Goal: Task Accomplishment & Management: Use online tool/utility

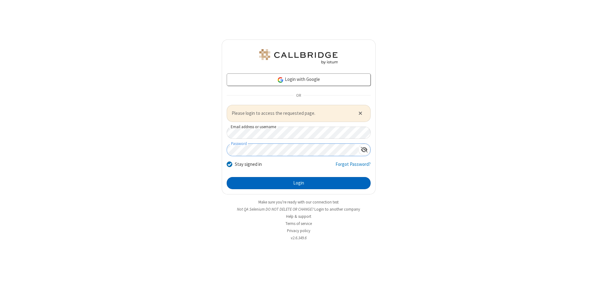
click at [298, 183] on button "Login" at bounding box center [299, 183] width 144 height 12
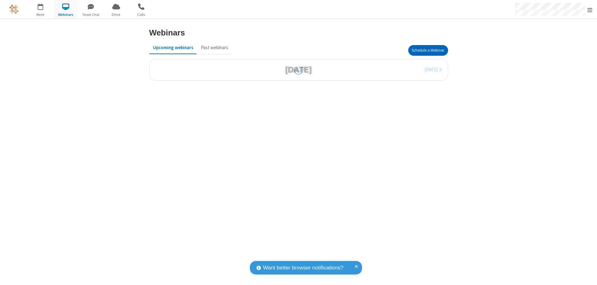
click at [425, 50] on button "Schedule a Webinar" at bounding box center [428, 50] width 40 height 11
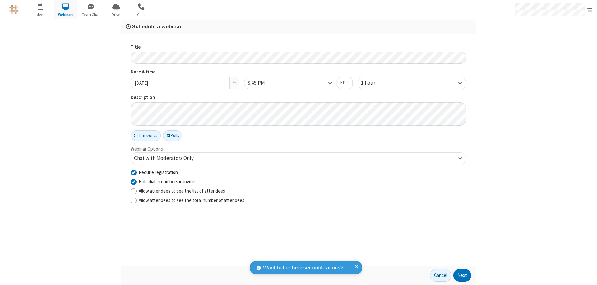
click at [133, 172] on input "Require registration" at bounding box center [134, 172] width 6 height 7
checkbox input "false"
click at [462, 275] on button "Next" at bounding box center [462, 275] width 18 height 12
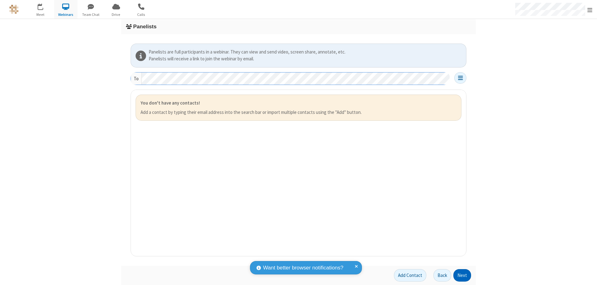
click at [462, 275] on button "Next" at bounding box center [462, 275] width 18 height 12
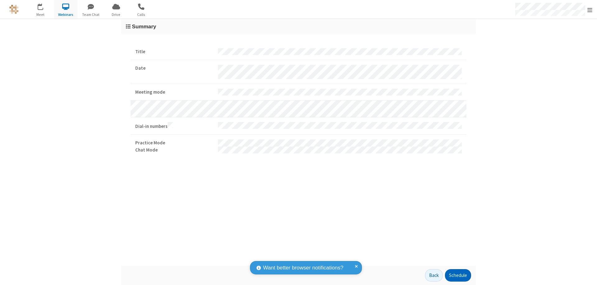
click at [458, 275] on button "Schedule" at bounding box center [458, 275] width 26 height 12
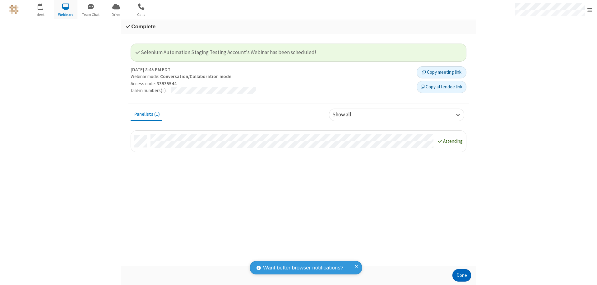
click at [462, 275] on button "Done" at bounding box center [461, 275] width 19 height 12
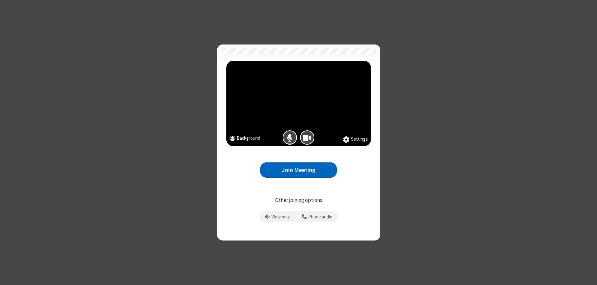
click at [298, 170] on button "Join Meeting" at bounding box center [298, 169] width 76 height 15
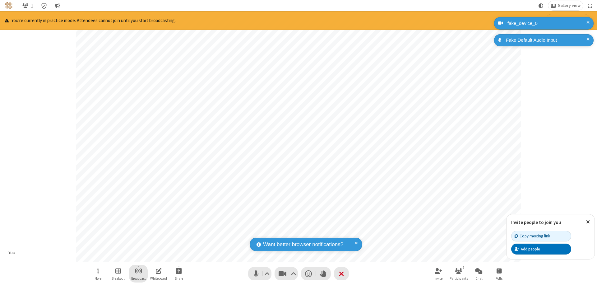
click at [138, 270] on span "Start broadcast" at bounding box center [139, 271] width 8 height 8
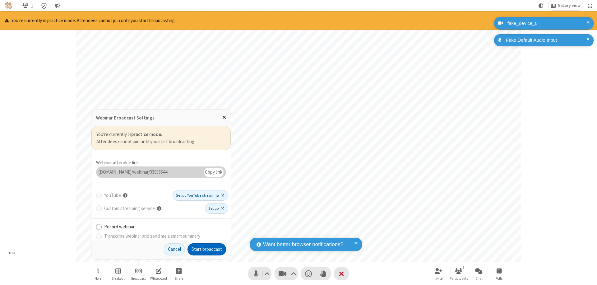
click at [207, 249] on button "Start broadcast" at bounding box center [206, 249] width 39 height 12
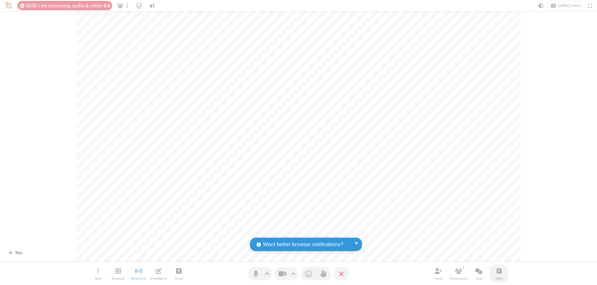
click at [499, 270] on span "Open poll" at bounding box center [498, 271] width 5 height 8
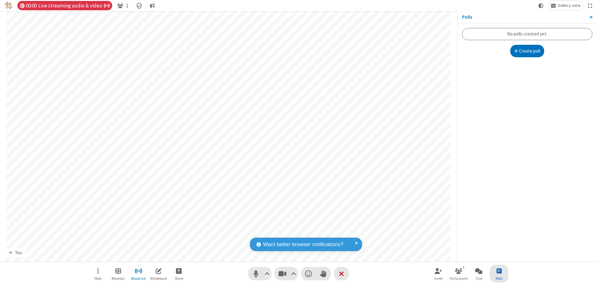
click at [527, 51] on button "Create poll" at bounding box center [527, 51] width 34 height 12
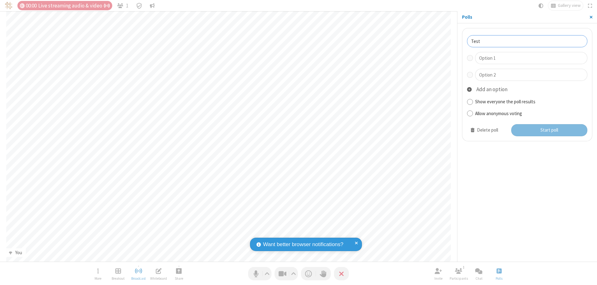
type input "Test"
type input "Yes"
type input "No"
click at [549, 130] on button "Start poll" at bounding box center [549, 130] width 76 height 12
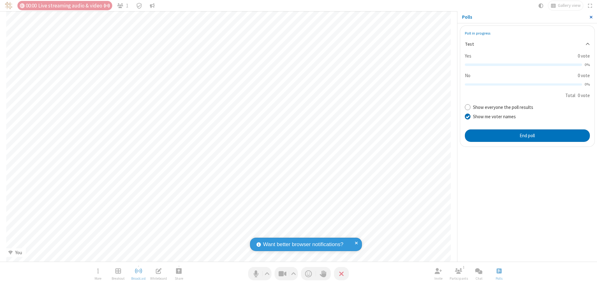
click at [591, 17] on span "Close sidebar" at bounding box center [590, 17] width 3 height 5
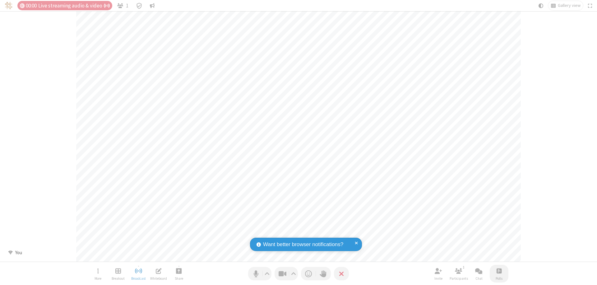
click at [499, 270] on span "Open poll" at bounding box center [498, 271] width 5 height 8
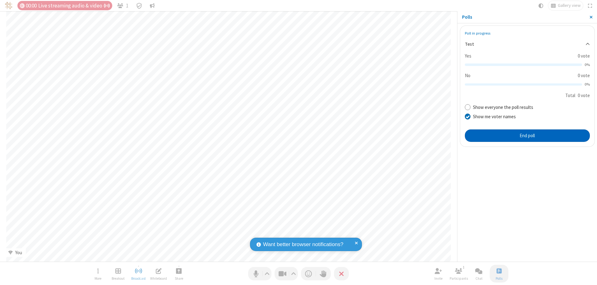
click at [527, 135] on button "End poll" at bounding box center [527, 135] width 125 height 12
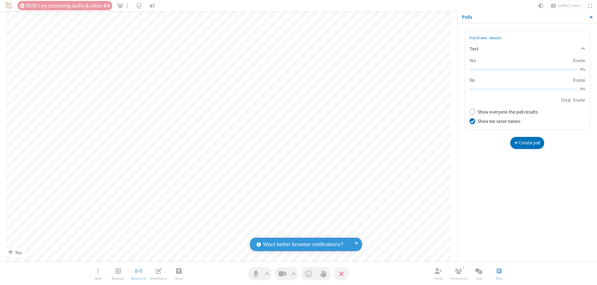
click at [591, 17] on span "Close sidebar" at bounding box center [590, 17] width 3 height 5
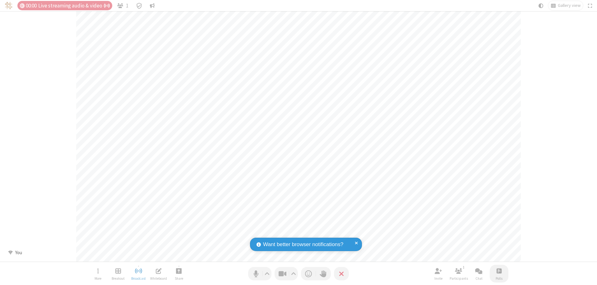
click at [499, 270] on span "Open poll" at bounding box center [498, 271] width 5 height 8
